Goal: Task Accomplishment & Management: Manage account settings

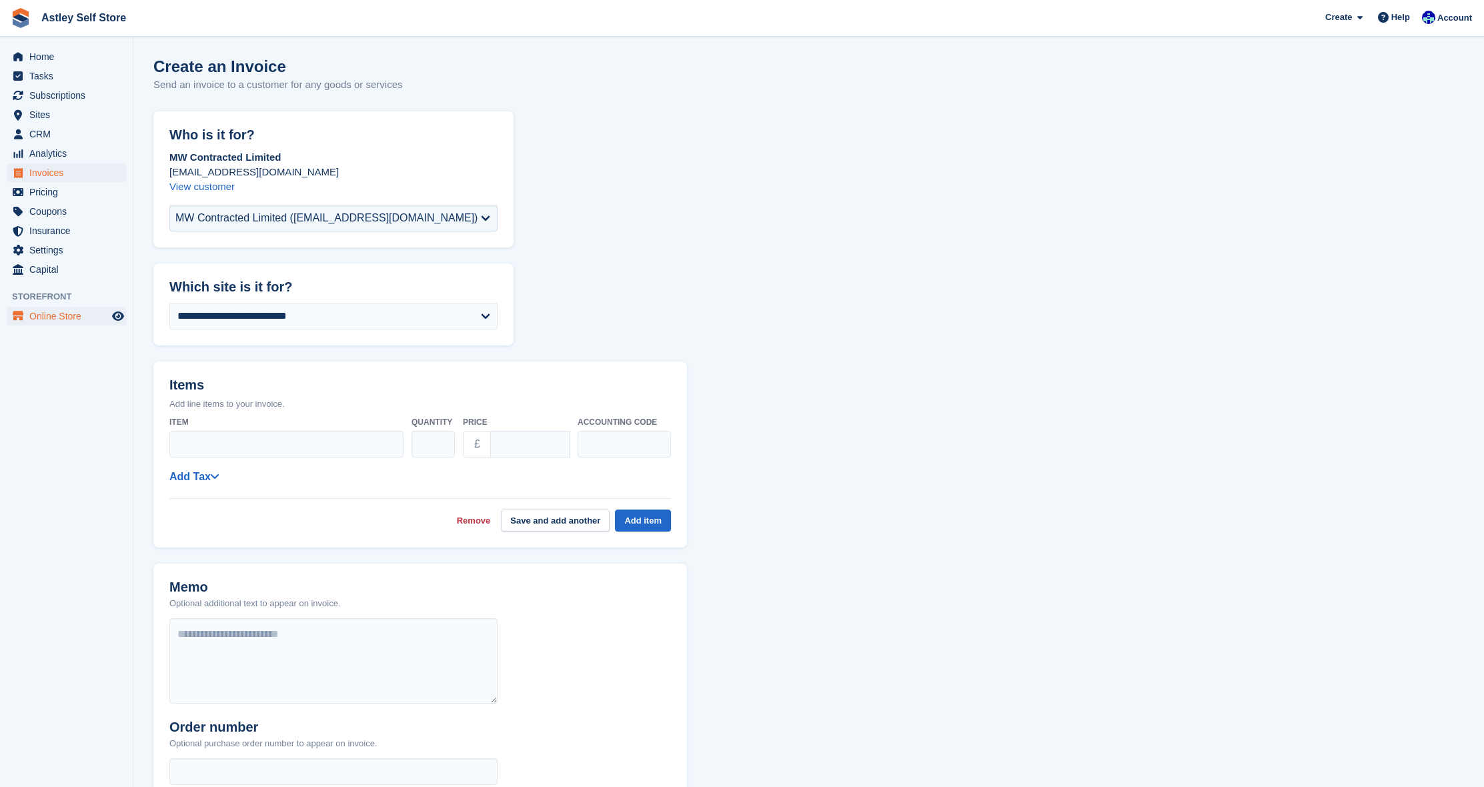
click at [35, 311] on span "Online Store" at bounding box center [69, 316] width 80 height 19
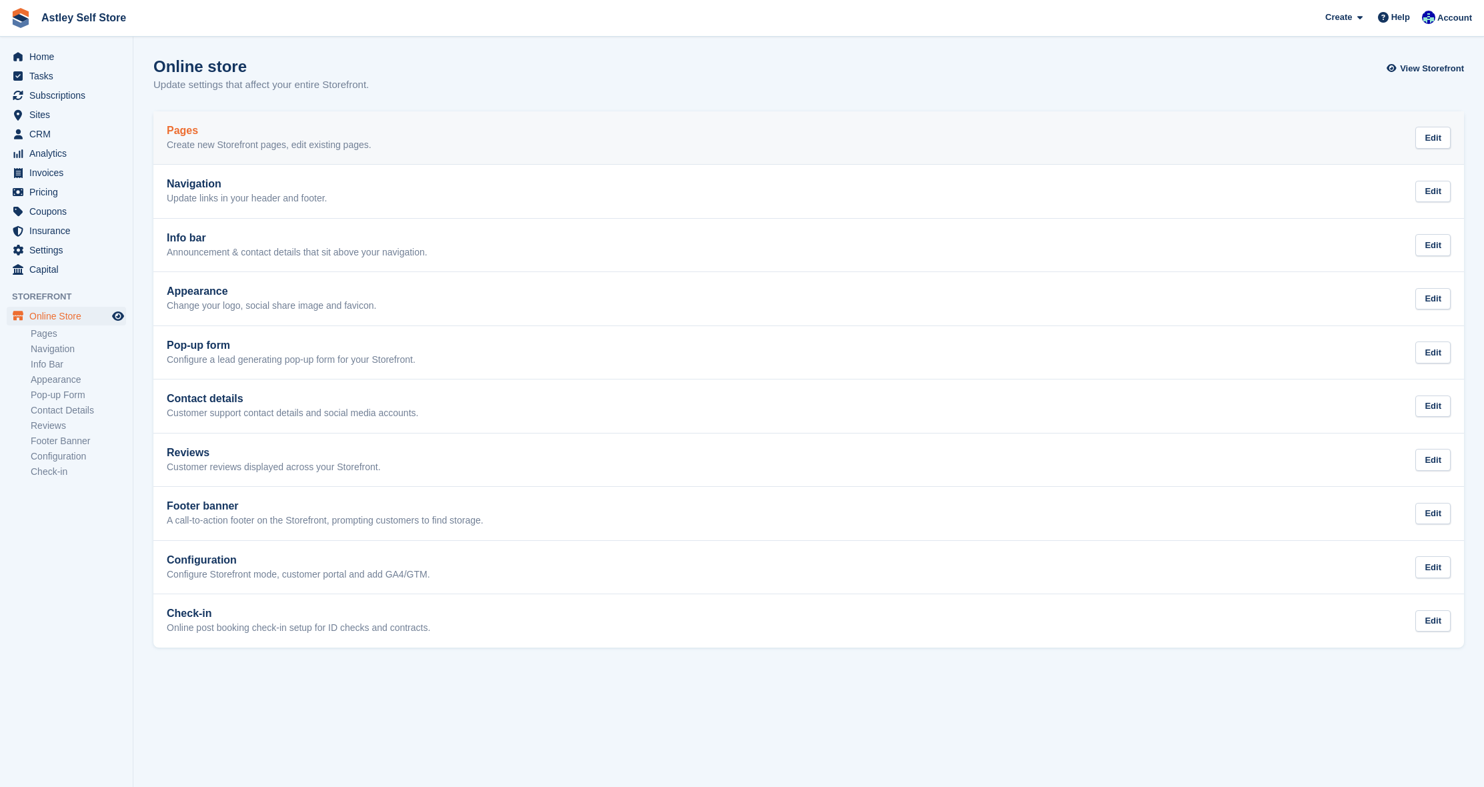
click at [191, 139] on p "Create new Storefront pages, edit existing pages." at bounding box center [269, 145] width 205 height 12
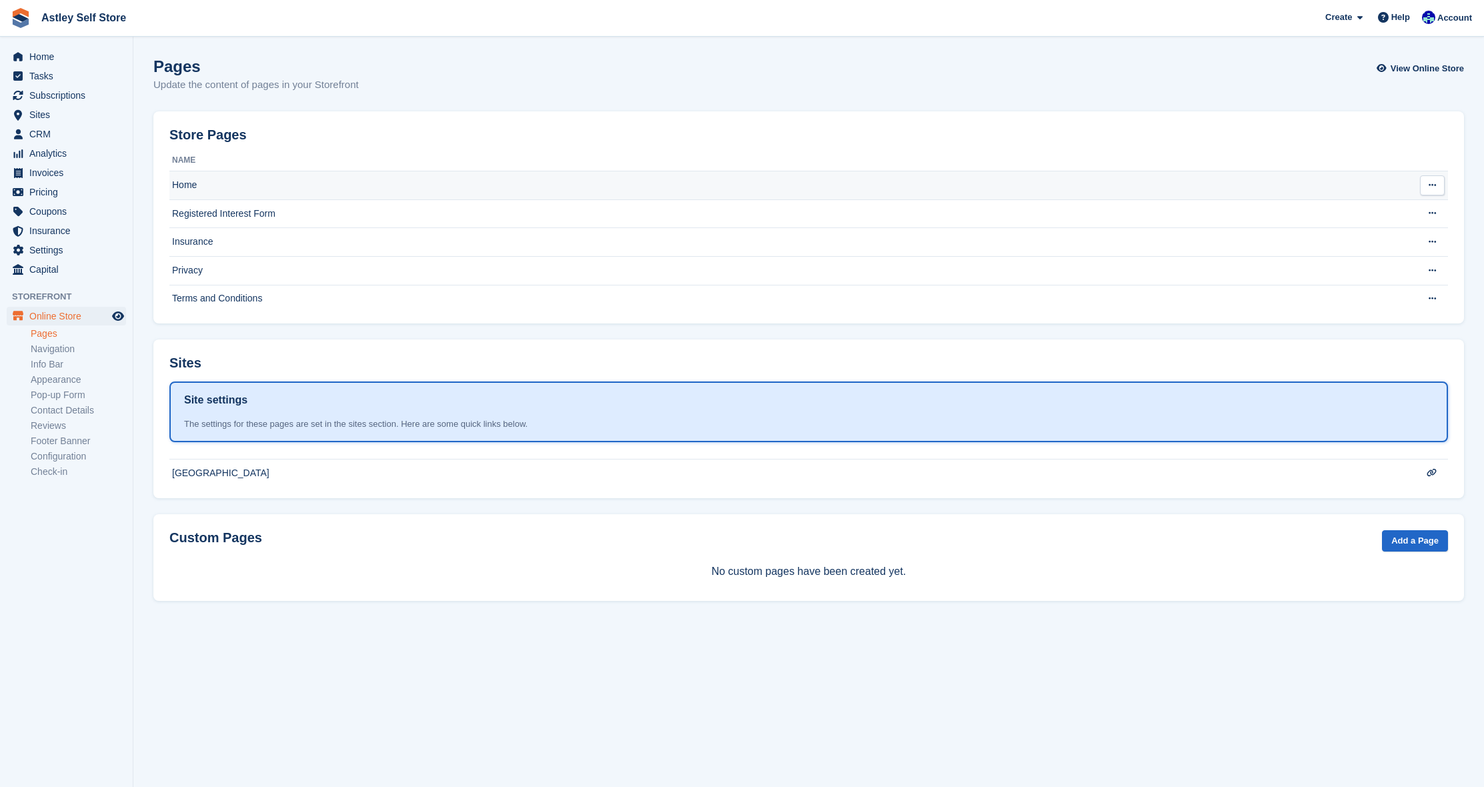
click at [209, 182] on td "Home" at bounding box center [776, 185] width 1215 height 29
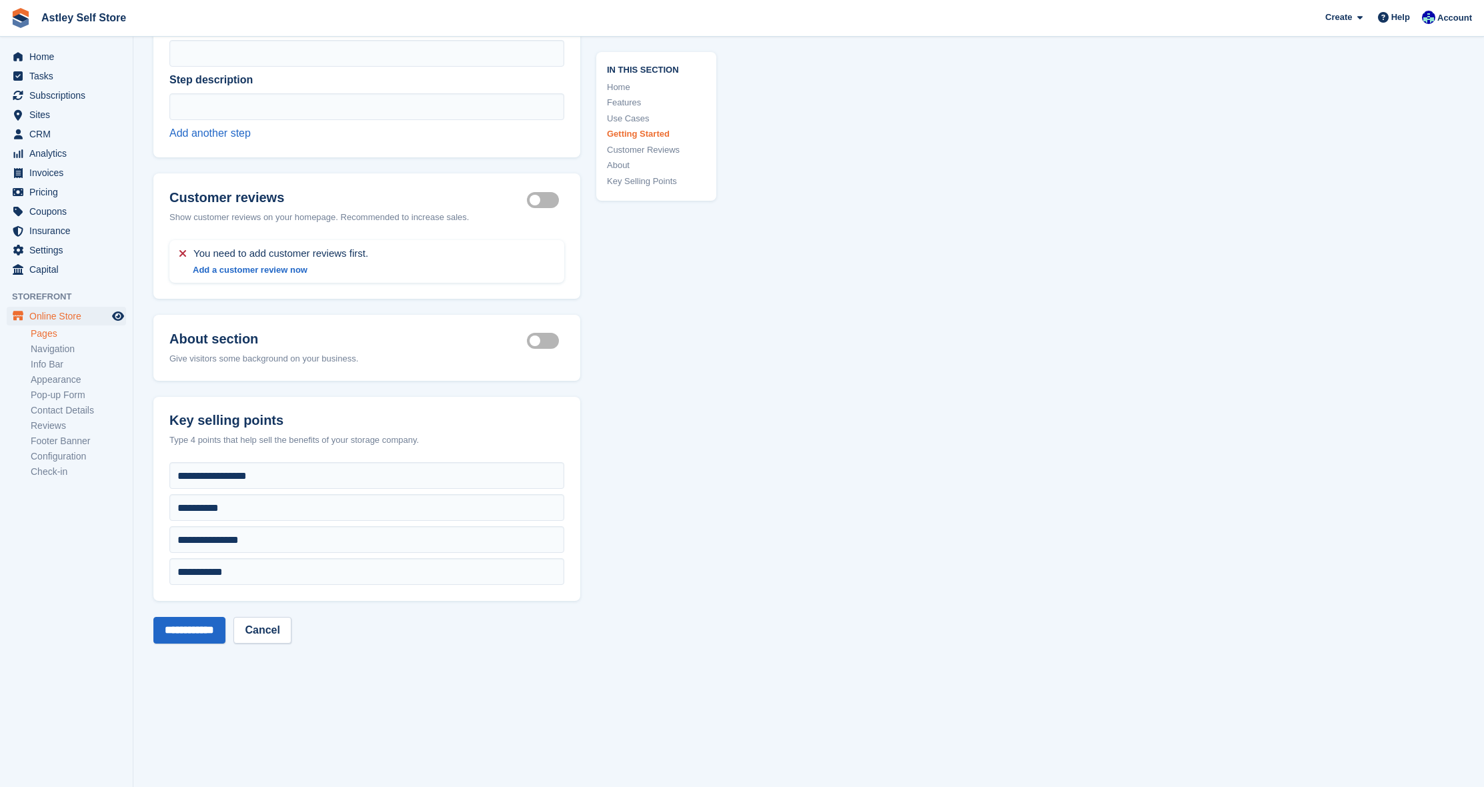
scroll to position [4254, 0]
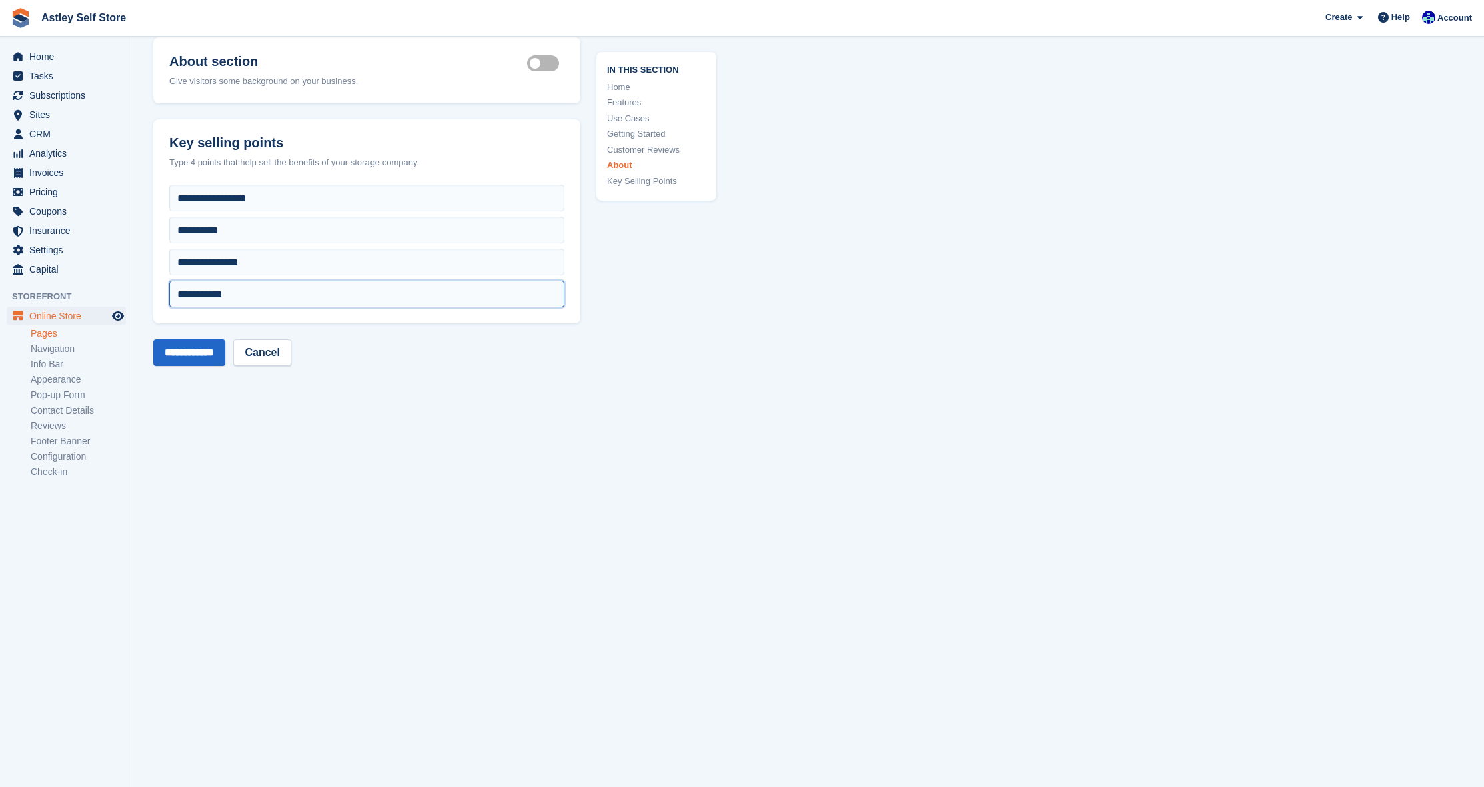
drag, startPoint x: 250, startPoint y: 289, endPoint x: 143, endPoint y: 277, distance: 107.4
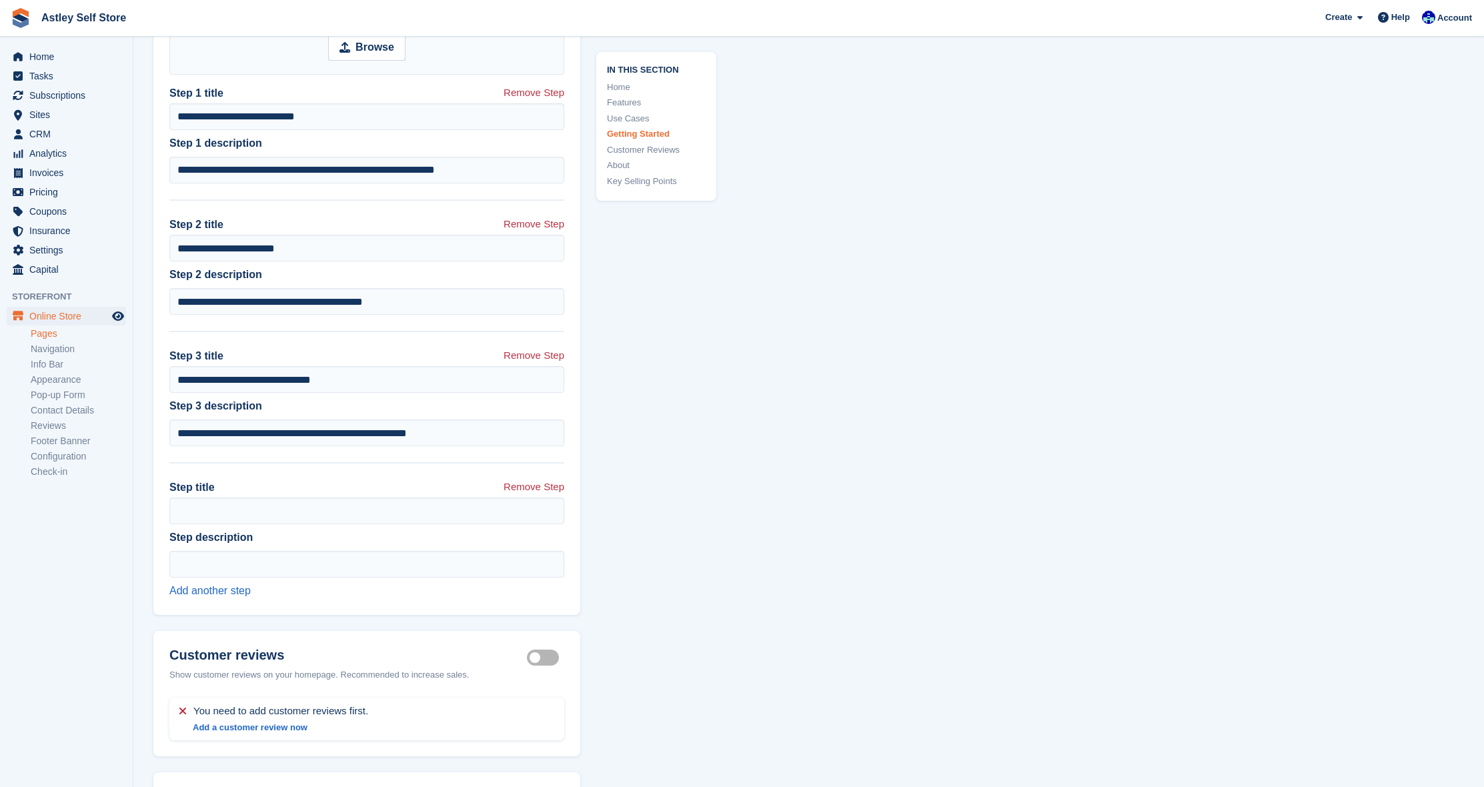
scroll to position [3099, 0]
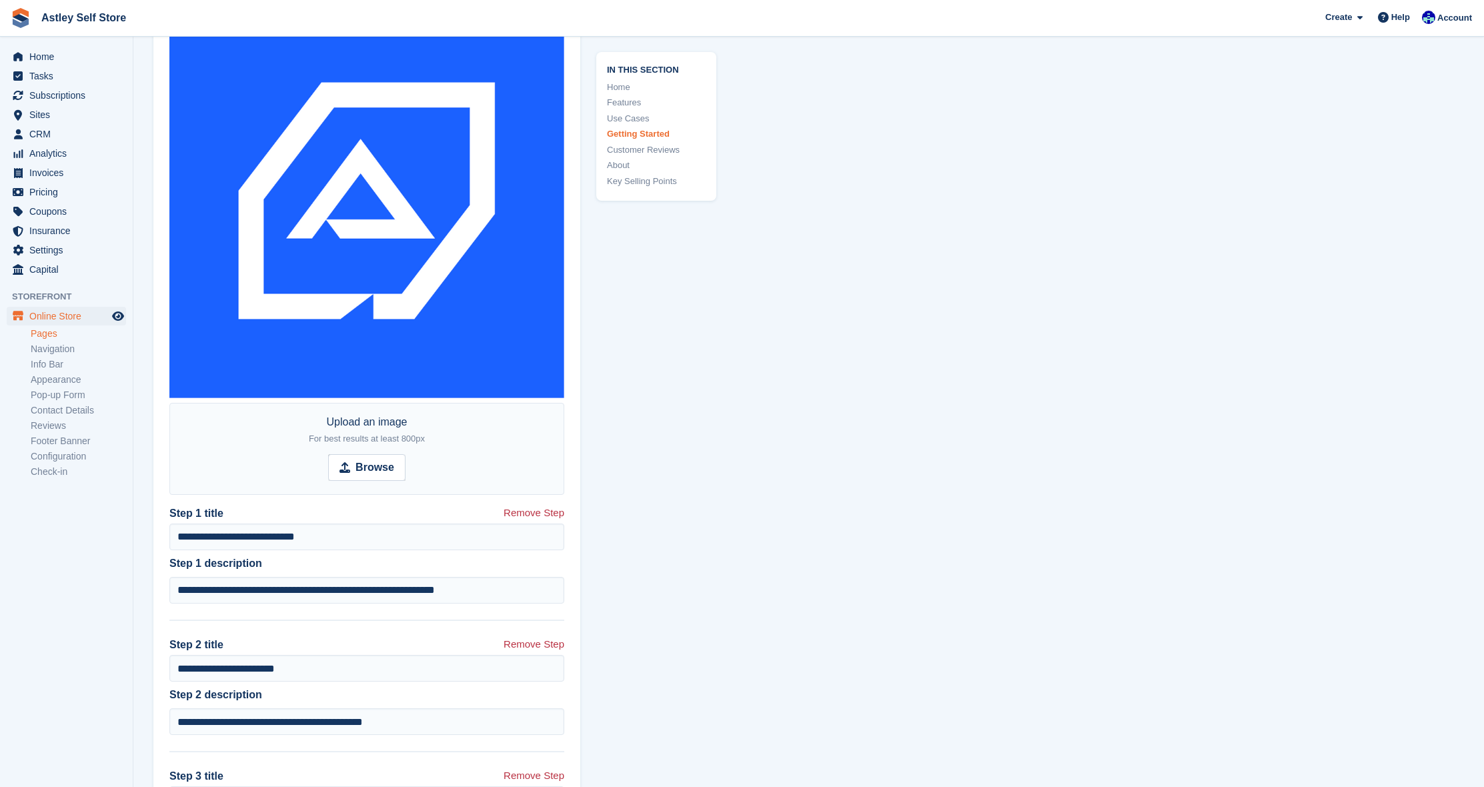
click at [623, 87] on link "Home" at bounding box center [656, 87] width 99 height 13
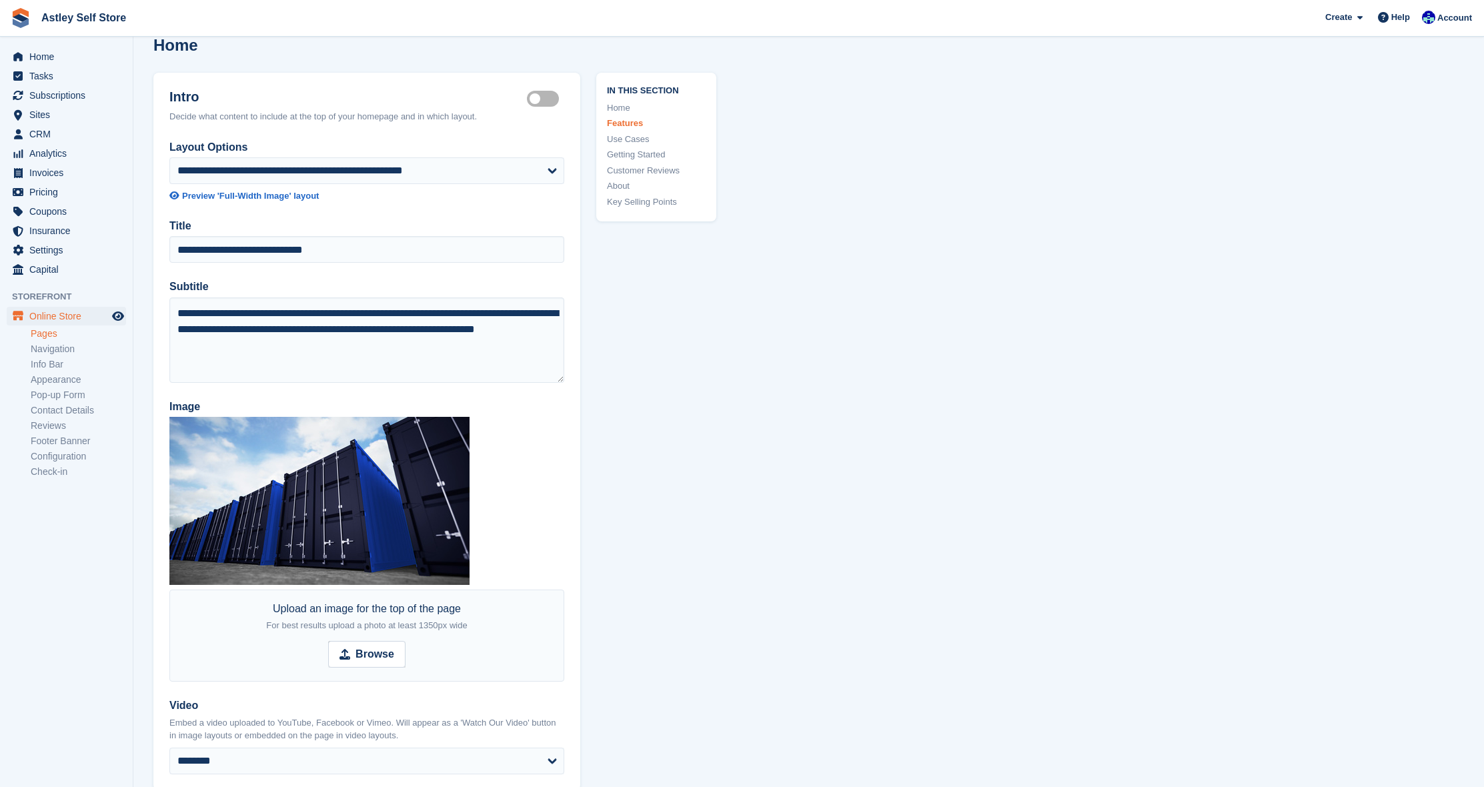
click at [619, 138] on link "Use Cases" at bounding box center [656, 139] width 99 height 13
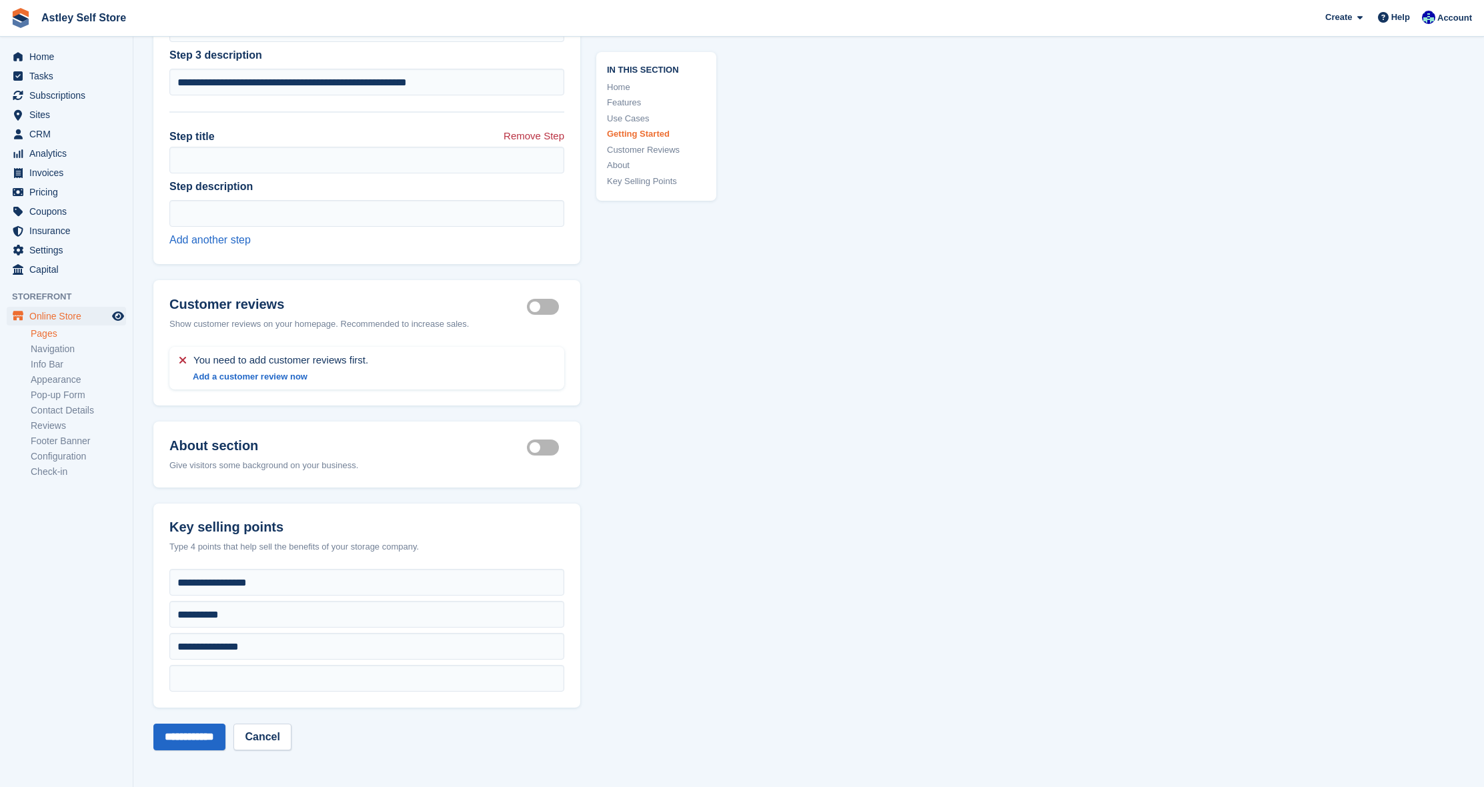
scroll to position [4151, 0]
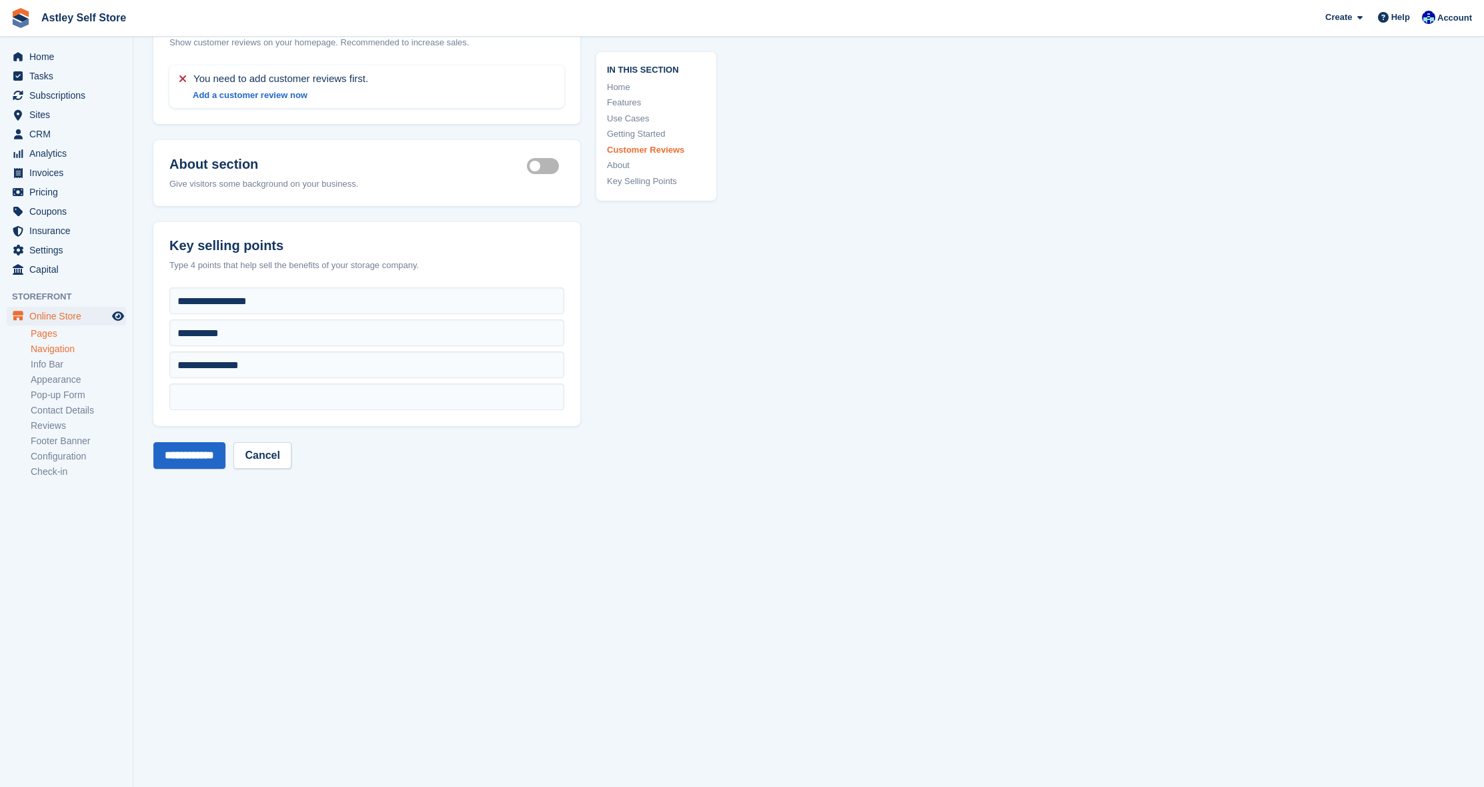
click at [54, 348] on link "Navigation" at bounding box center [78, 349] width 95 height 13
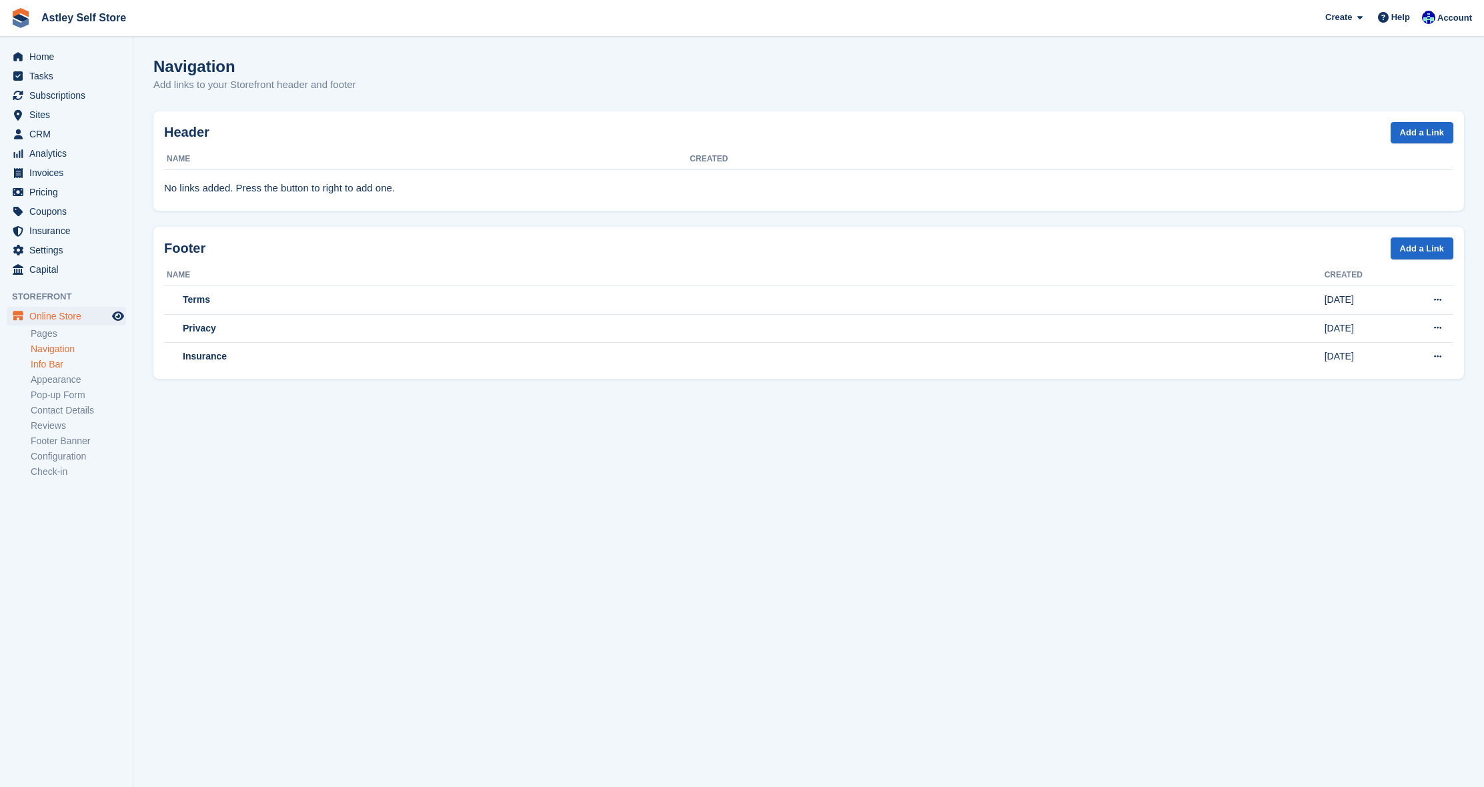
click at [44, 367] on link "Info Bar" at bounding box center [78, 364] width 95 height 13
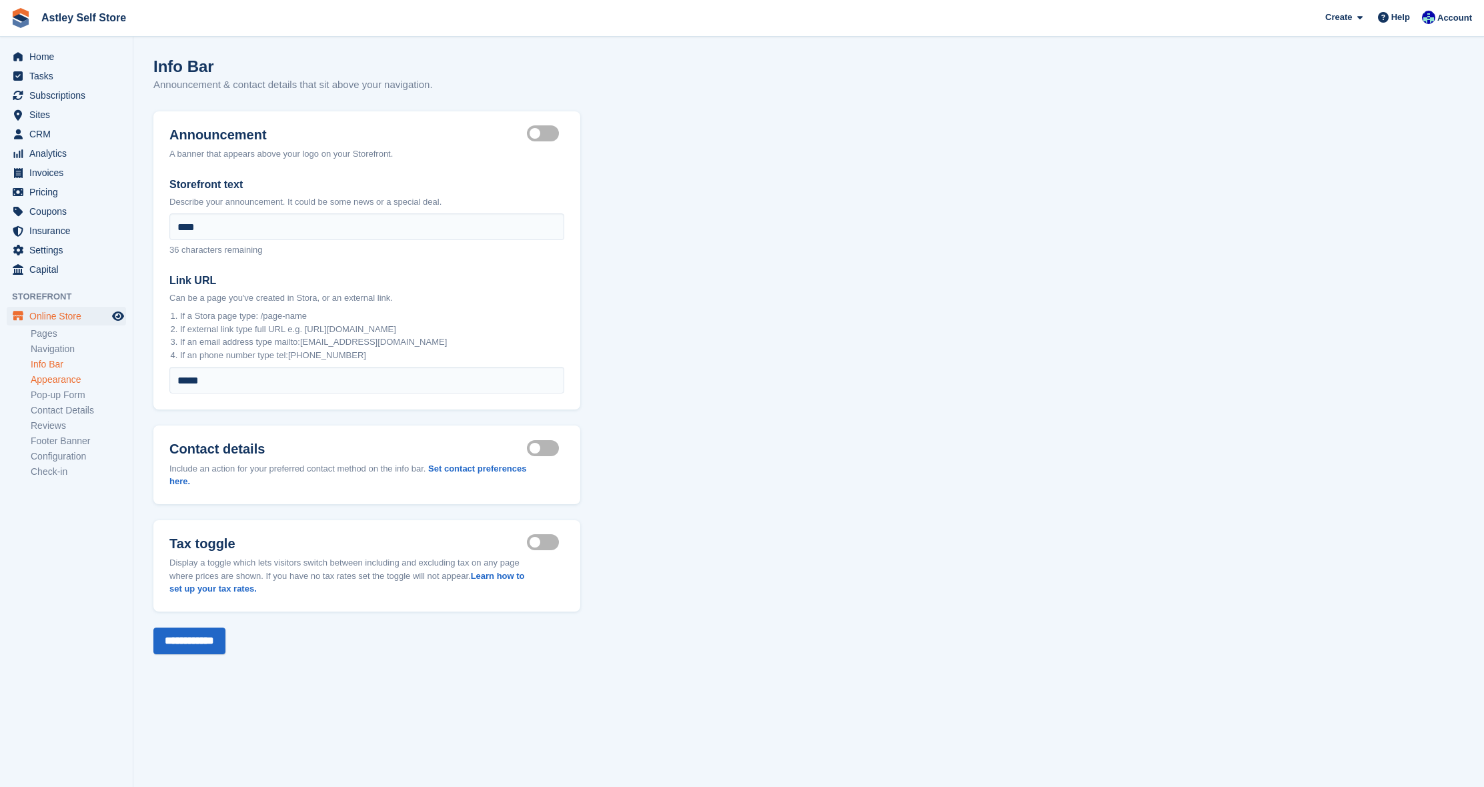
click at [53, 378] on link "Appearance" at bounding box center [78, 379] width 95 height 13
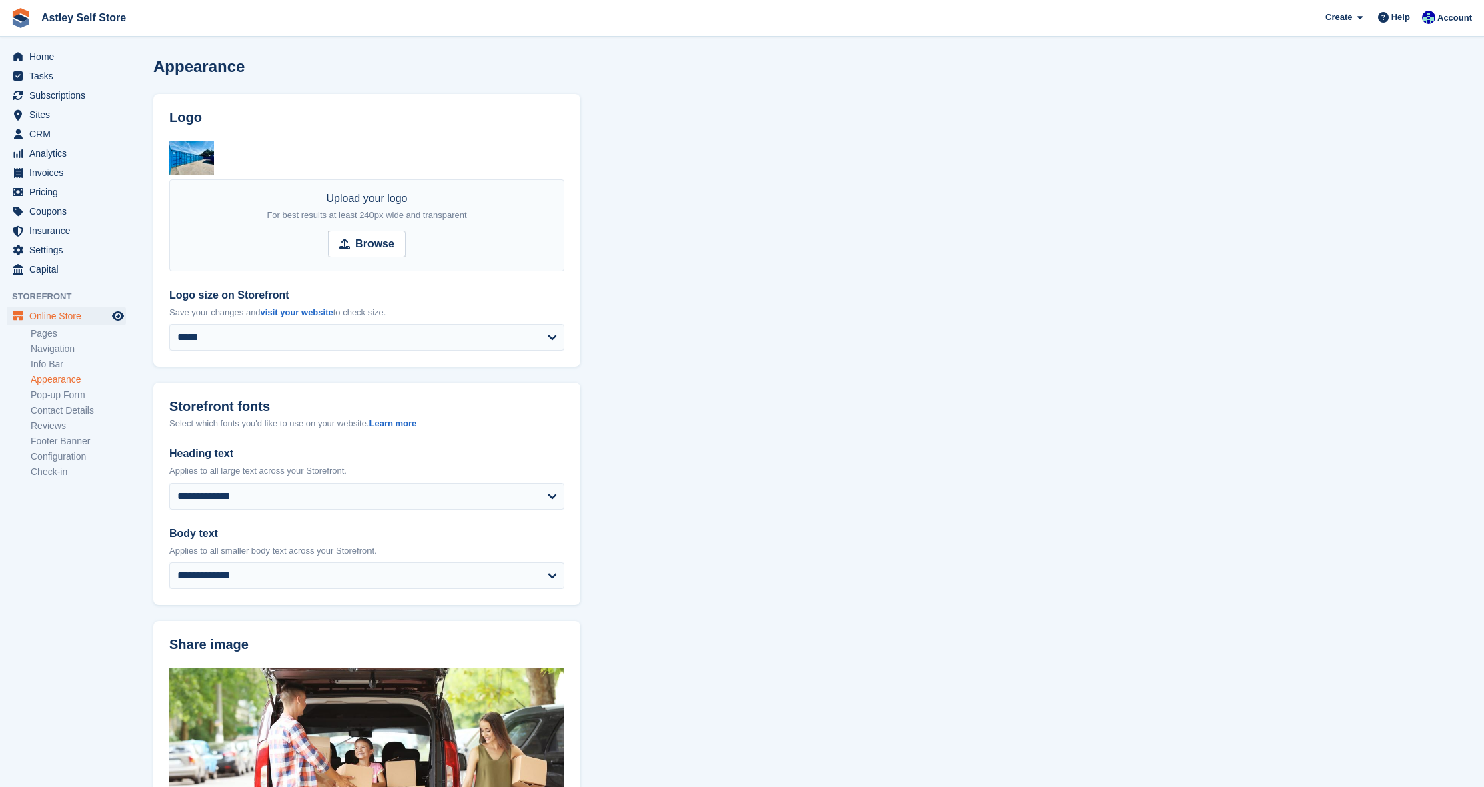
click at [194, 156] on img at bounding box center [191, 157] width 45 height 33
click at [196, 148] on img at bounding box center [191, 157] width 45 height 33
click at [357, 253] on span "Browse" at bounding box center [366, 244] width 77 height 27
click at [357, 253] on input "Browse" at bounding box center [366, 244] width 77 height 27
click at [194, 159] on img at bounding box center [191, 157] width 45 height 33
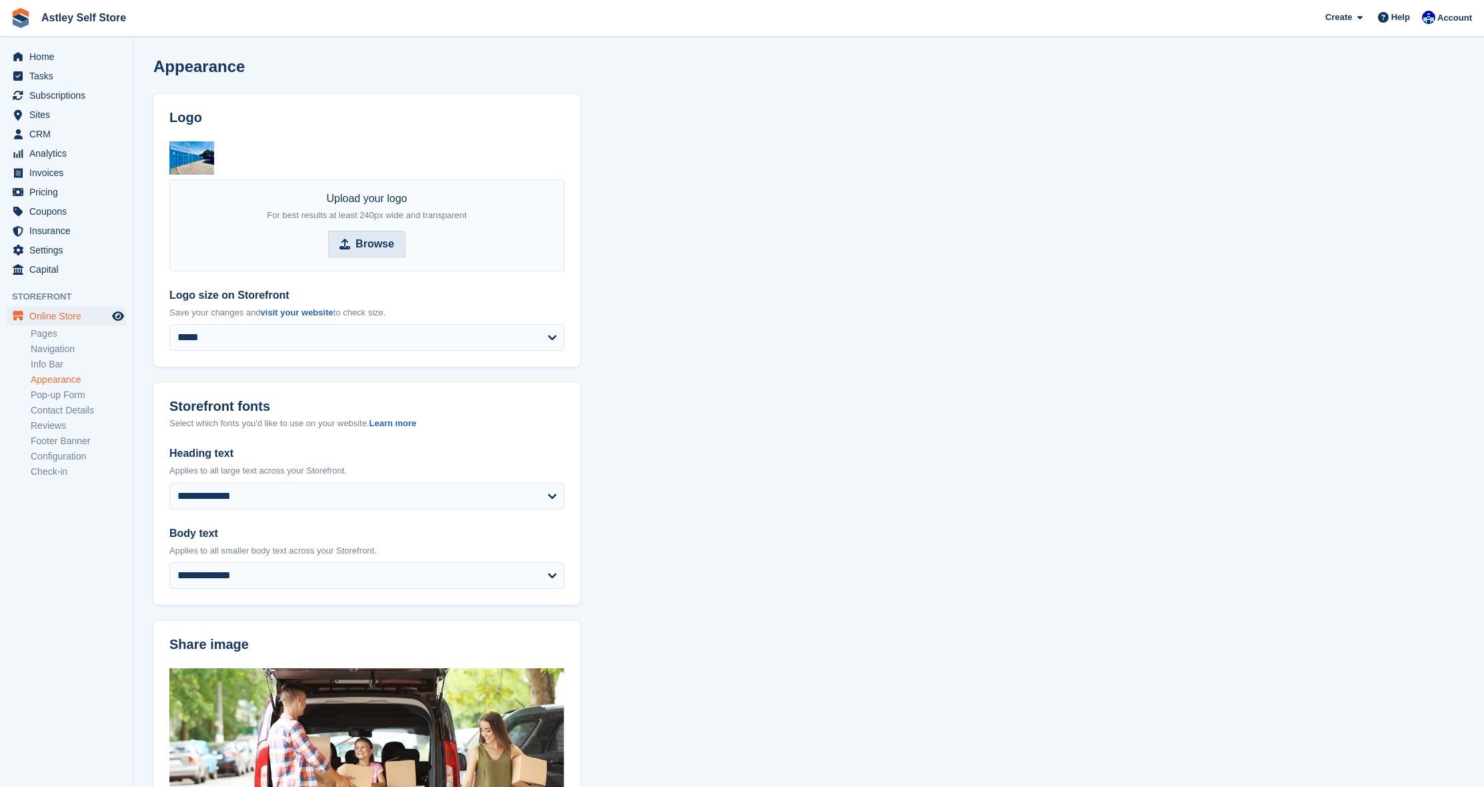
click at [366, 249] on strong "Browse" at bounding box center [374, 244] width 39 height 16
click at [366, 249] on input "Browse" at bounding box center [366, 244] width 77 height 27
click at [171, 165] on img at bounding box center [191, 157] width 45 height 33
click at [171, 163] on img at bounding box center [191, 157] width 45 height 33
click at [37, 53] on span "Home" at bounding box center [69, 56] width 80 height 19
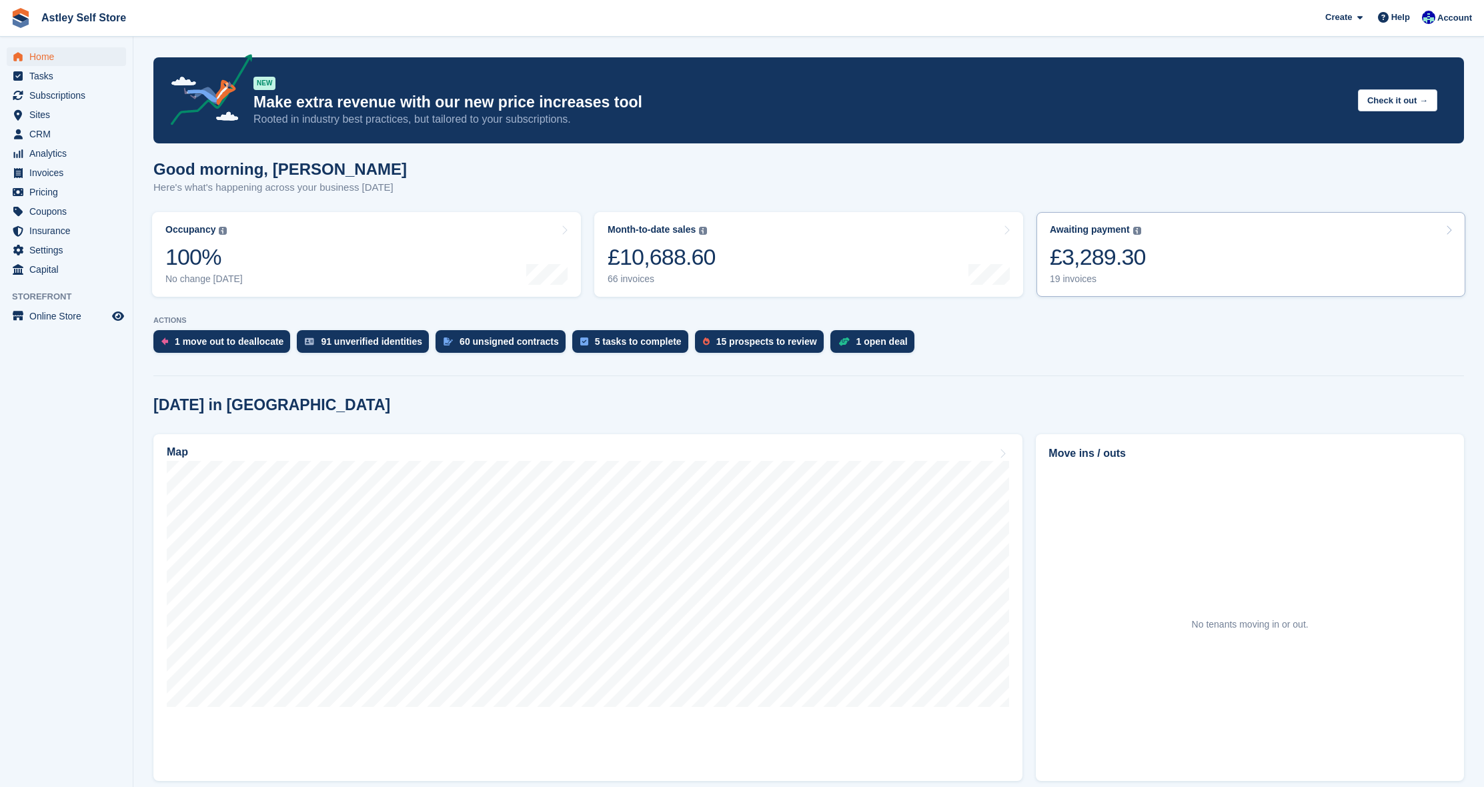
click at [1099, 277] on div "19 invoices" at bounding box center [1098, 278] width 96 height 11
